Goal: Browse casually

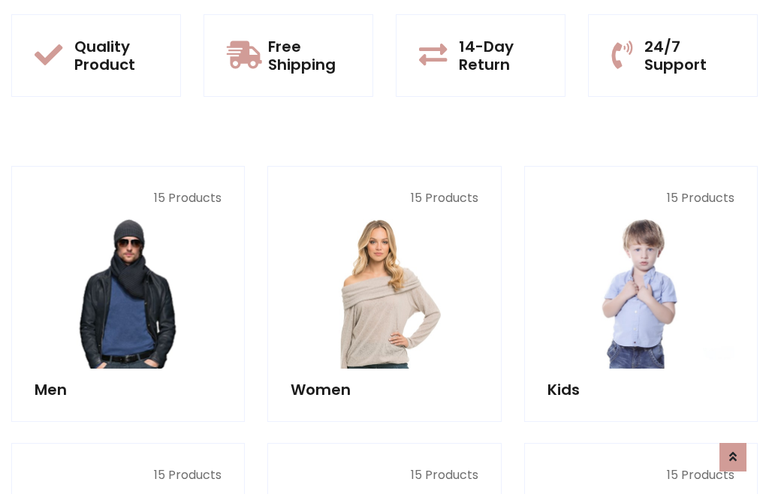
scroll to position [1223, 0]
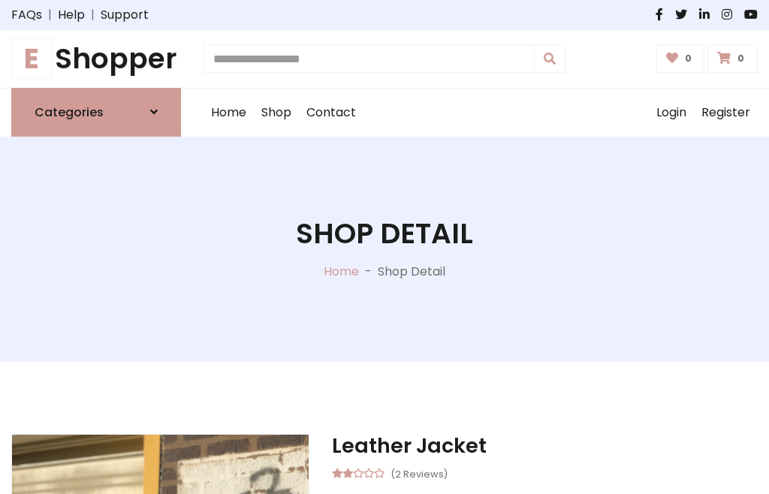
click at [96, 59] on h1 "E Shopper" at bounding box center [96, 59] width 170 height 34
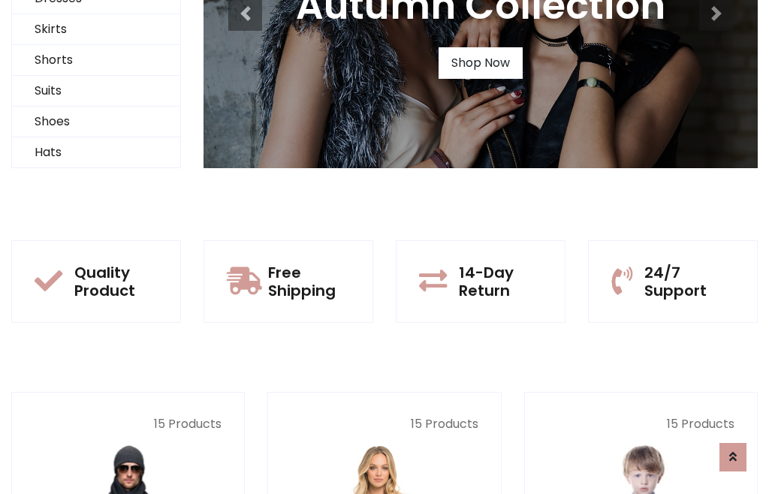
scroll to position [145, 0]
